Goal: Navigation & Orientation: Find specific page/section

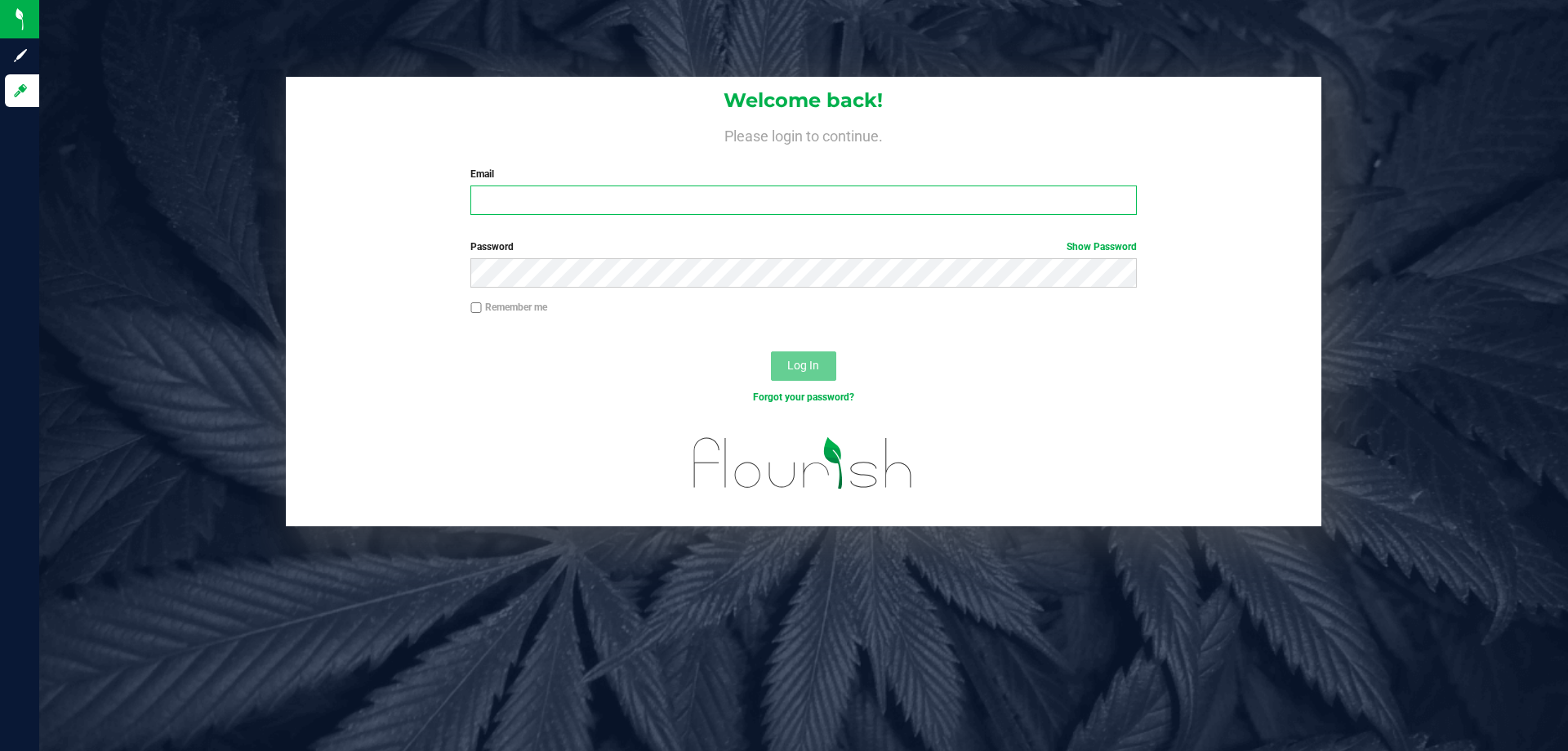
drag, startPoint x: 518, startPoint y: 186, endPoint x: 518, endPoint y: 174, distance: 12.0
click at [518, 184] on div "Email Required Please format your email correctly." at bounding box center [803, 191] width 690 height 48
drag, startPoint x: 554, startPoint y: 211, endPoint x: 544, endPoint y: 205, distance: 11.7
click at [552, 210] on input "Email" at bounding box center [803, 201] width 666 height 29
type input "cpaysen@liveparallel.com"
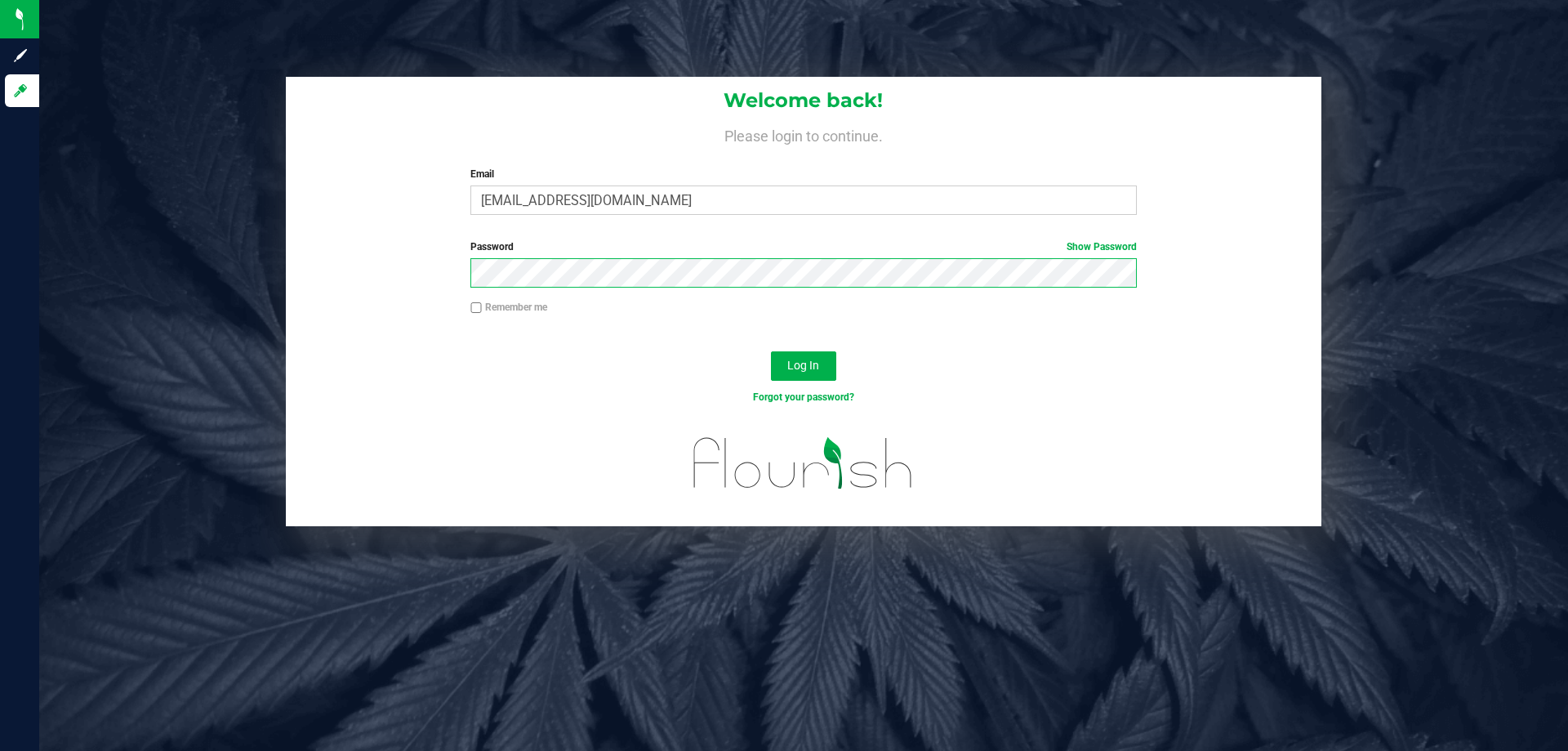
click at [771, 351] on button "Log In" at bounding box center [803, 366] width 65 height 29
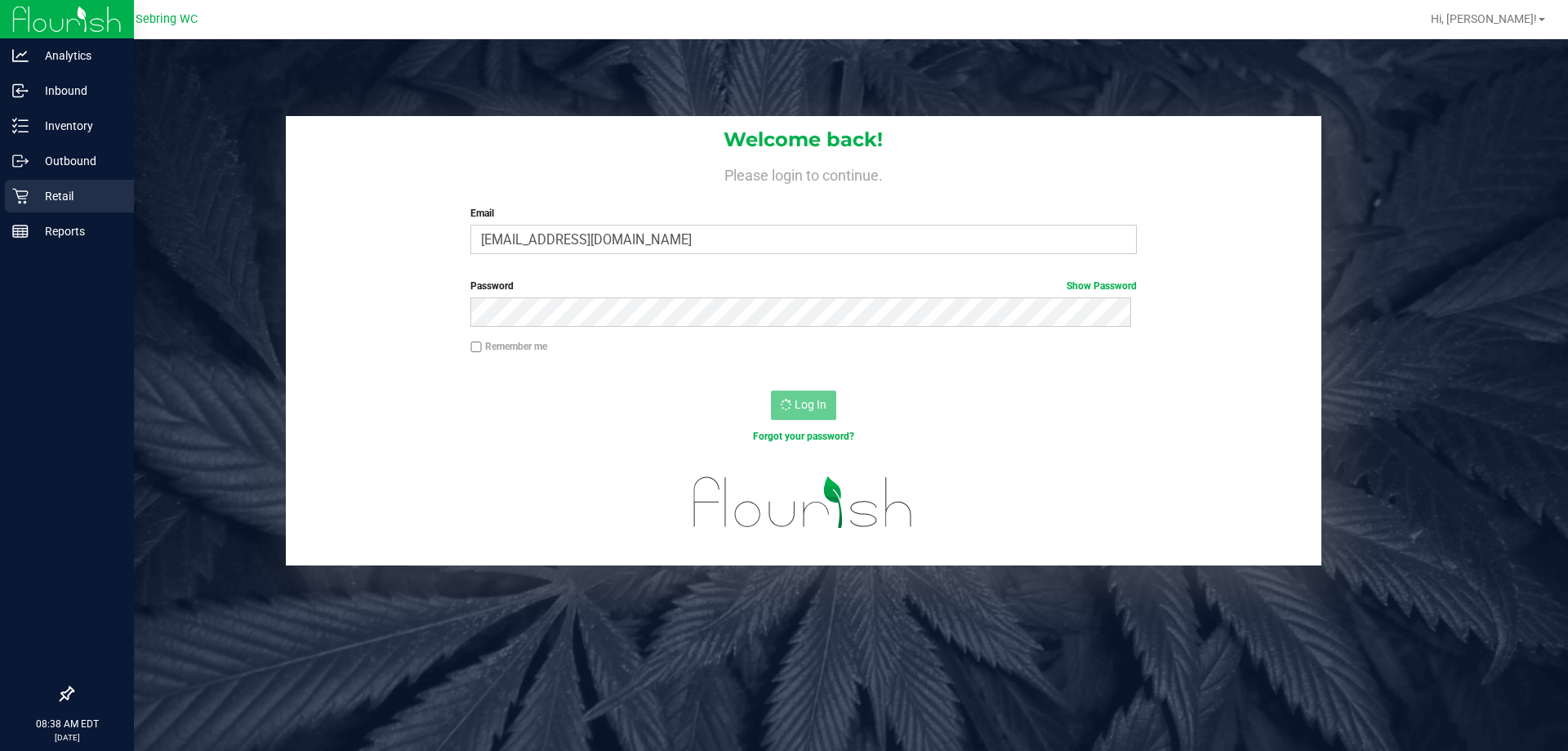
click at [32, 194] on p "Retail" at bounding box center [78, 196] width 98 height 20
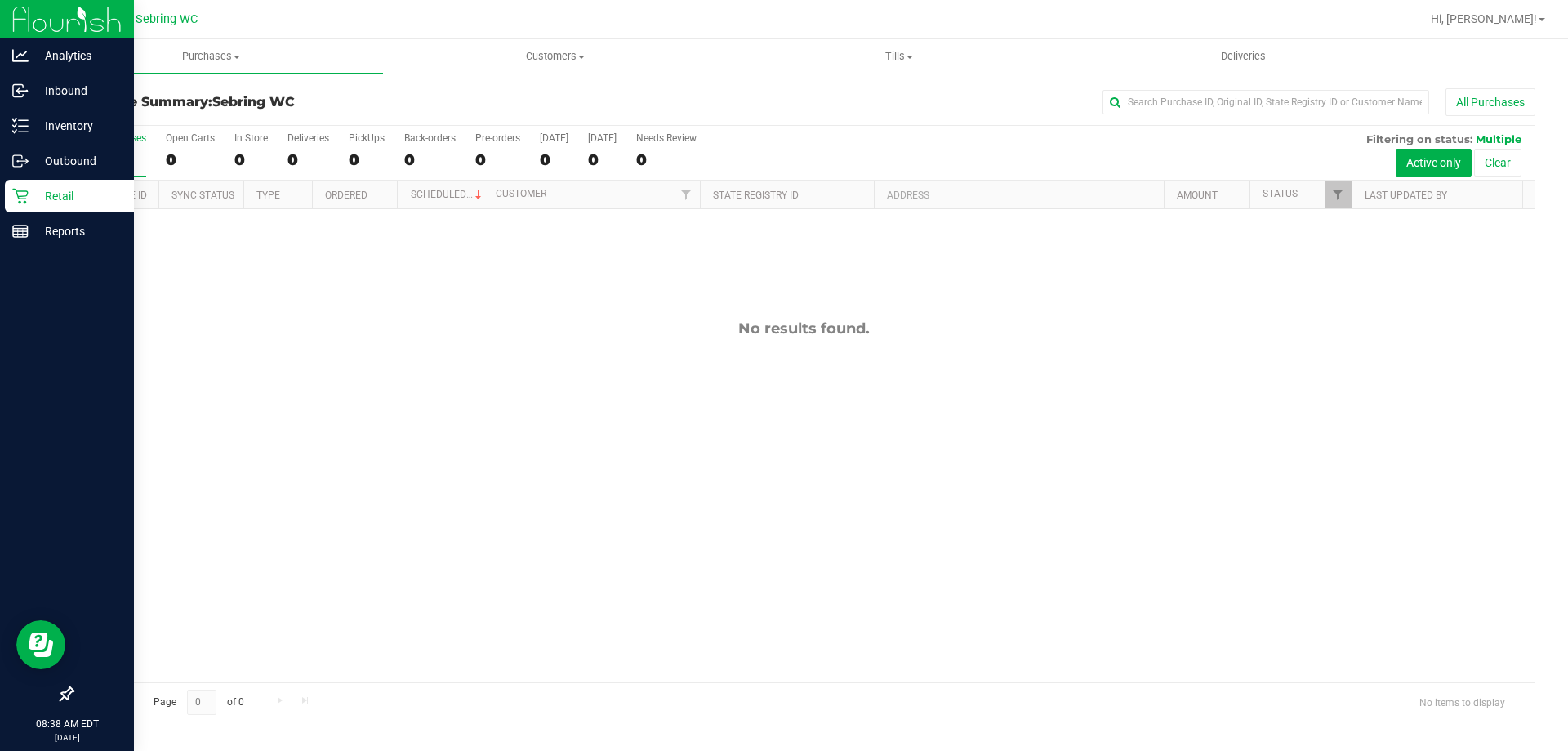
click at [54, 199] on p "Retail" at bounding box center [78, 196] width 98 height 20
click at [92, 121] on p "Inventory" at bounding box center [78, 126] width 98 height 20
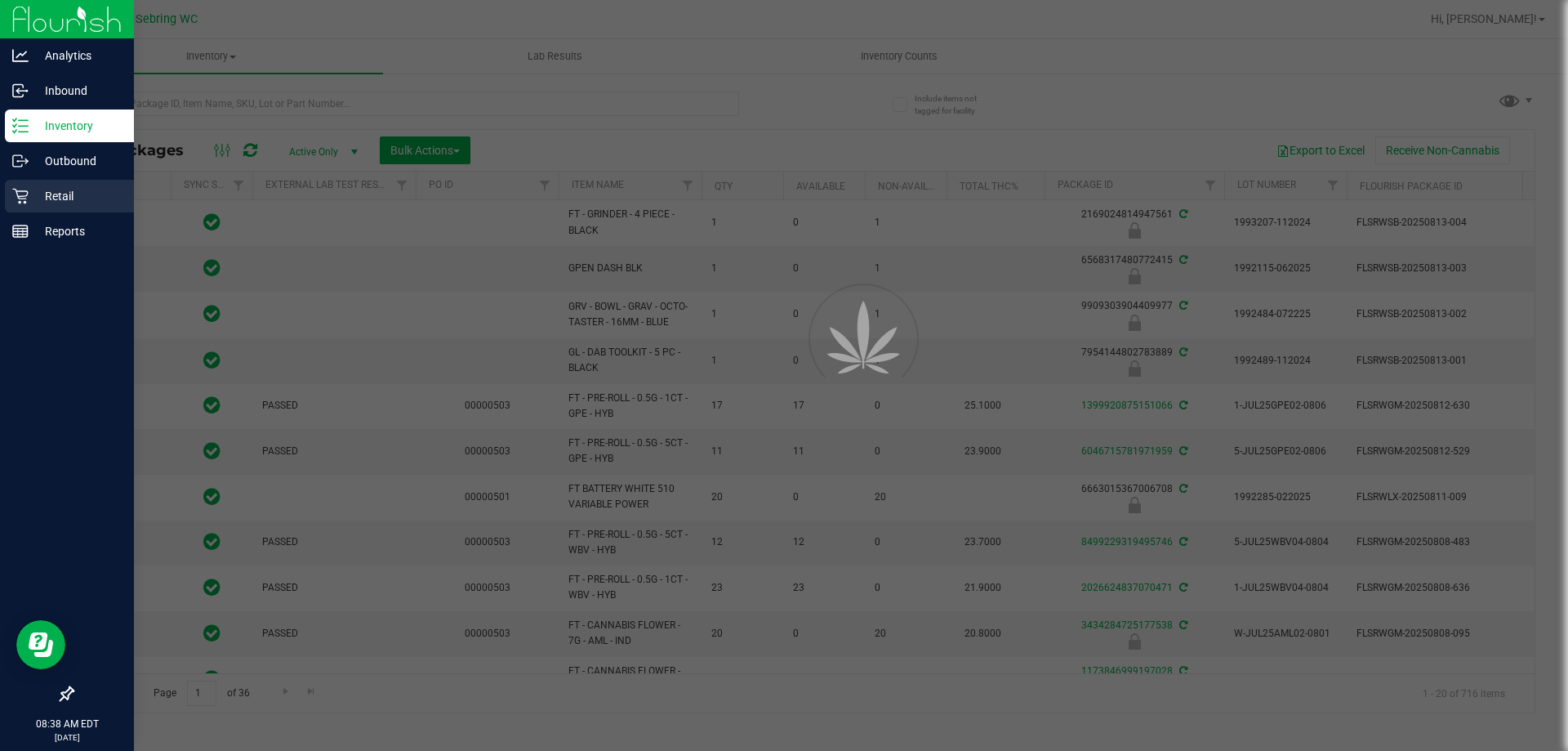
click at [25, 198] on icon at bounding box center [20, 196] width 17 height 17
